Goal: Task Accomplishment & Management: Use online tool/utility

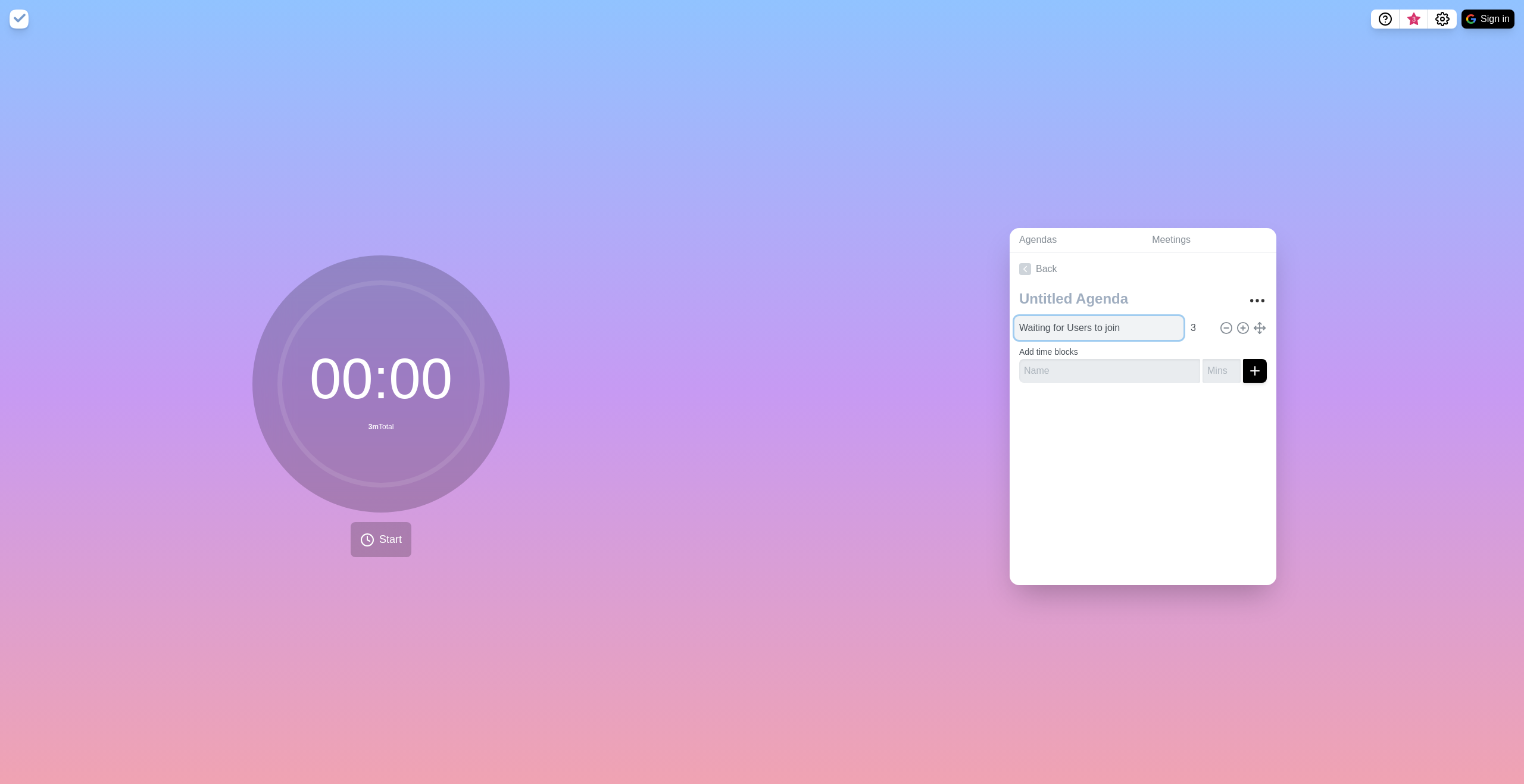
click at [1126, 325] on input "Waiting for Users to join" at bounding box center [1099, 328] width 169 height 23
click at [1224, 328] on line at bounding box center [1225, 328] width 4 height 0
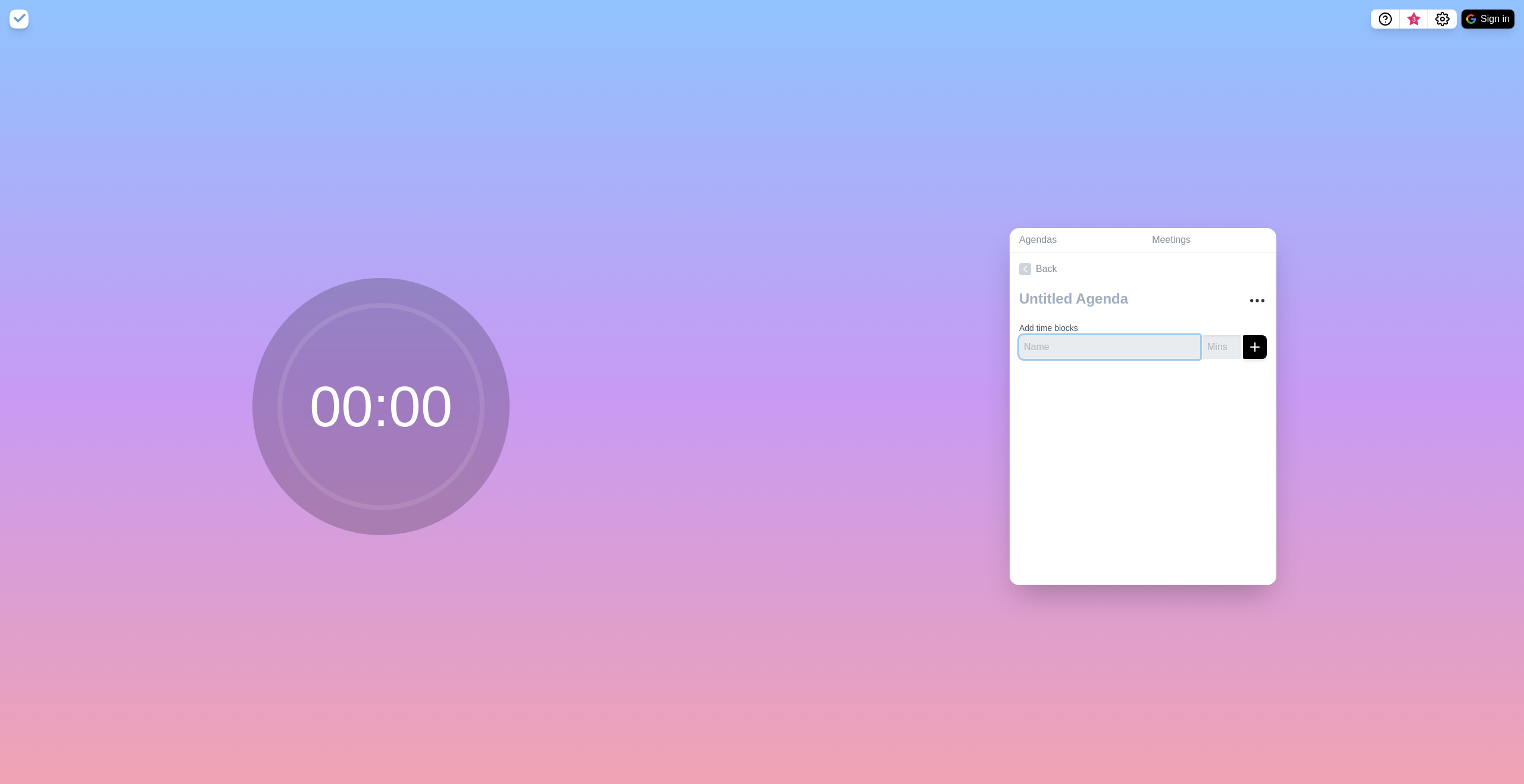
click at [1131, 340] on input "text" at bounding box center [1109, 346] width 181 height 23
type input "Waiting for Users"
click at [1208, 340] on input "number" at bounding box center [1221, 346] width 38 height 23
click at [1220, 335] on input "1" at bounding box center [1221, 346] width 38 height 23
type input "2"
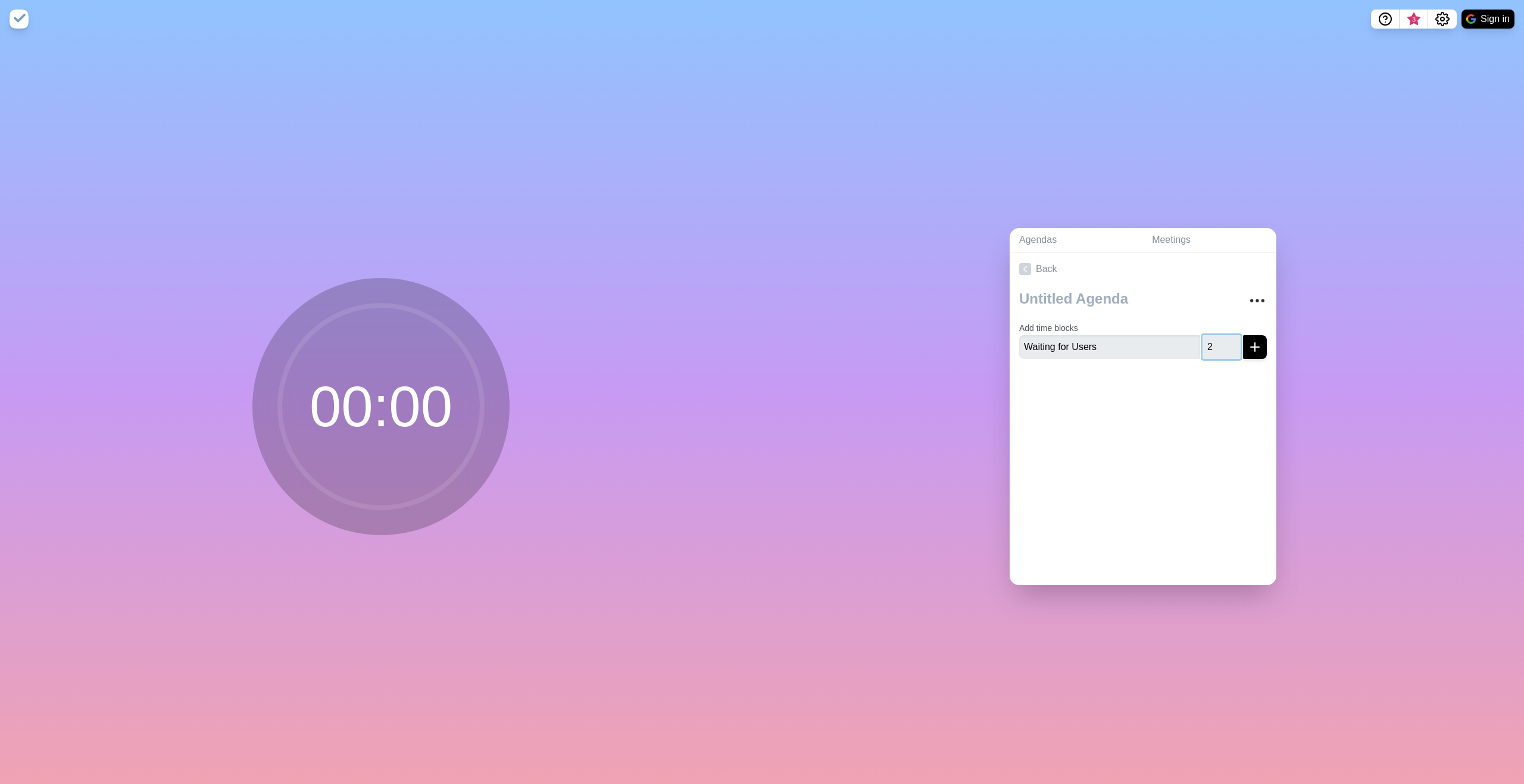
click at [1220, 335] on input "2" at bounding box center [1221, 346] width 38 height 23
drag, startPoint x: 1241, startPoint y: 342, endPoint x: 1223, endPoint y: 339, distance: 18.2
click at [1251, 347] on line "submit" at bounding box center [1255, 347] width 8 height 0
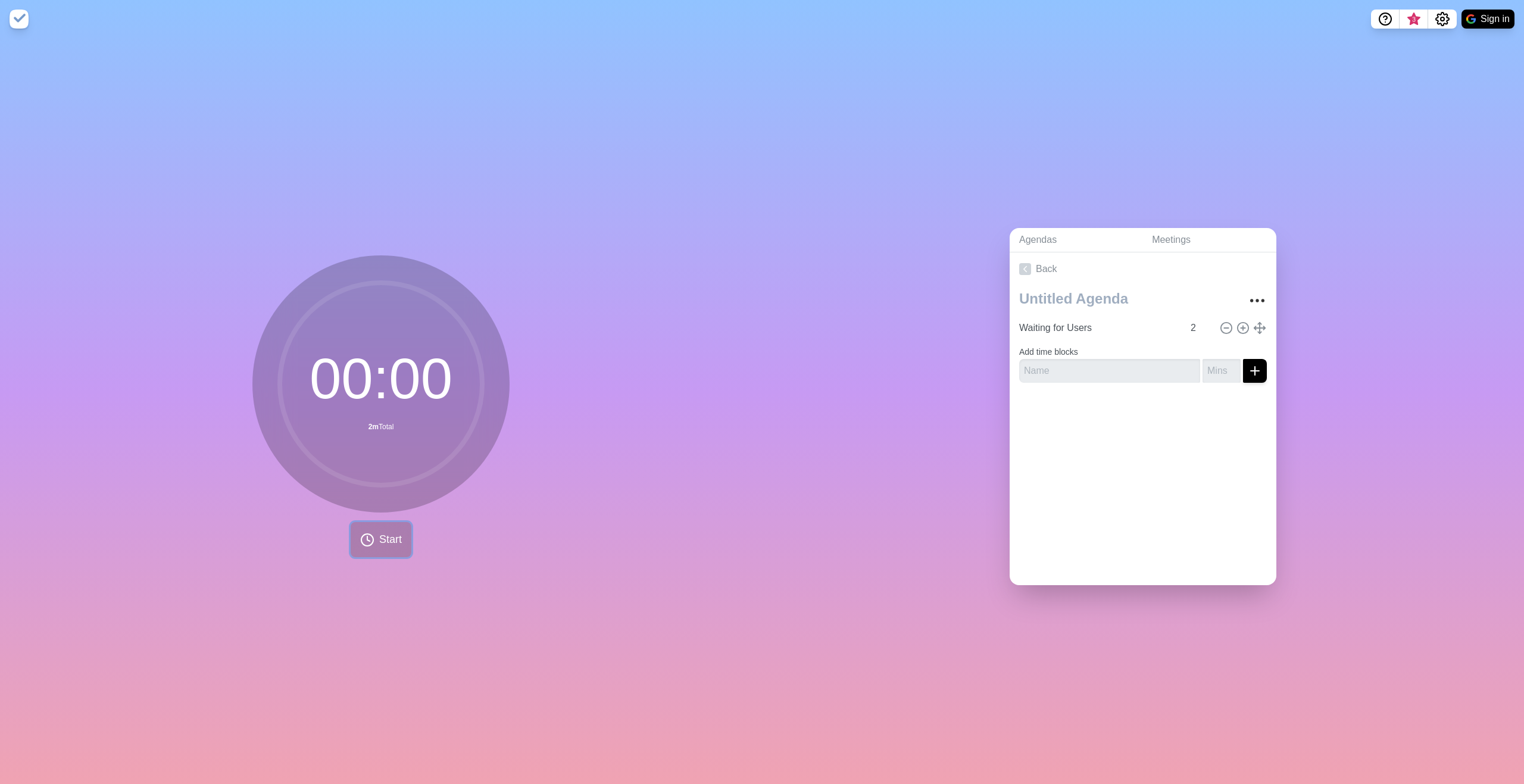
click at [371, 541] on button "Start" at bounding box center [380, 539] width 61 height 35
